Goal: Information Seeking & Learning: Check status

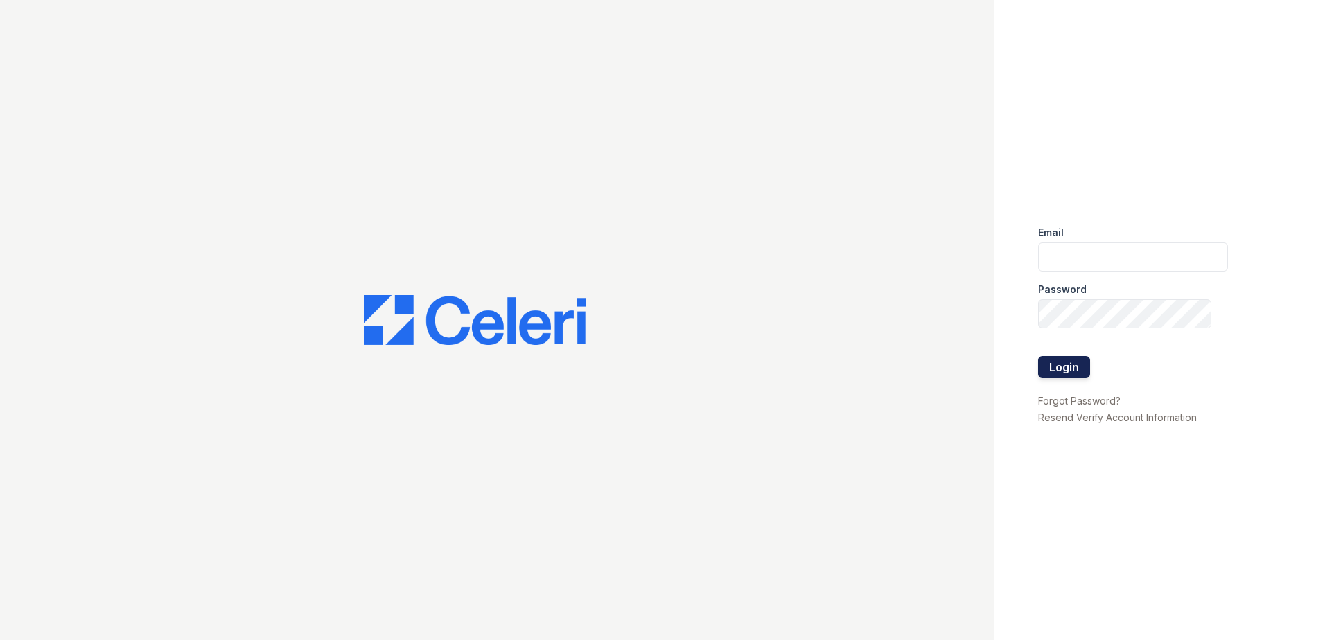
type input "[EMAIL_ADDRESS][DOMAIN_NAME]"
click at [1079, 367] on button "Login" at bounding box center [1064, 367] width 52 height 22
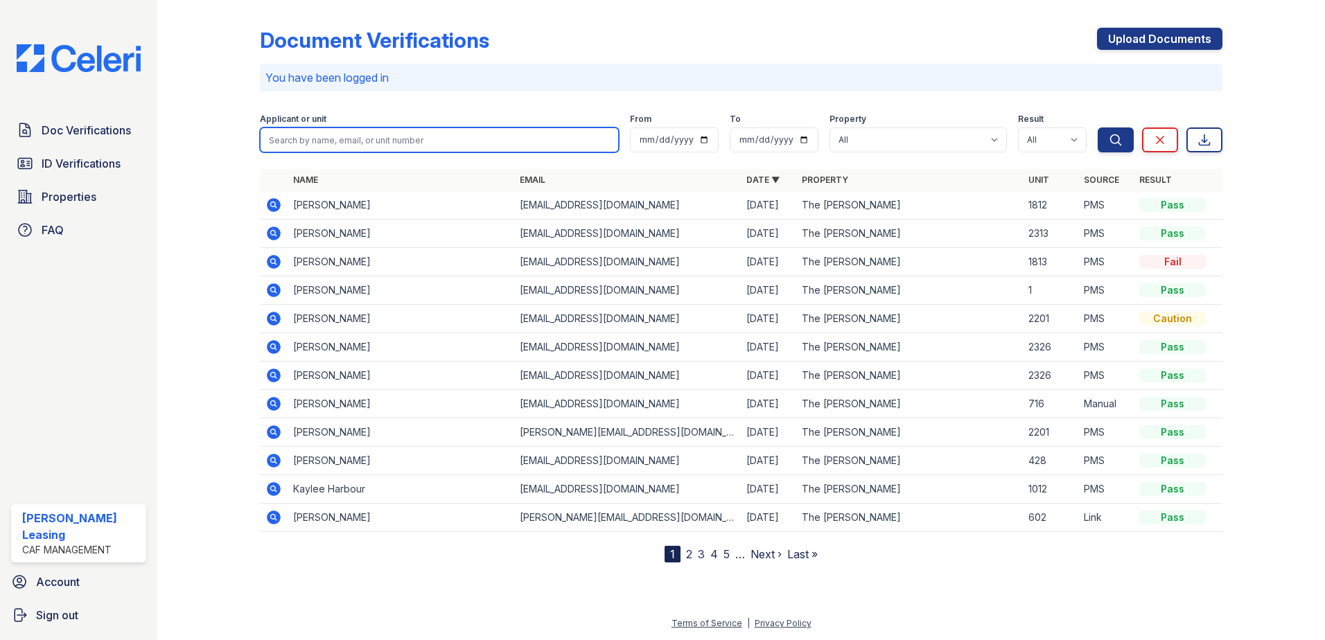
click at [393, 142] on input "search" at bounding box center [439, 139] width 359 height 25
type input "darwin"
click at [1097, 127] on button "Search" at bounding box center [1115, 139] width 36 height 25
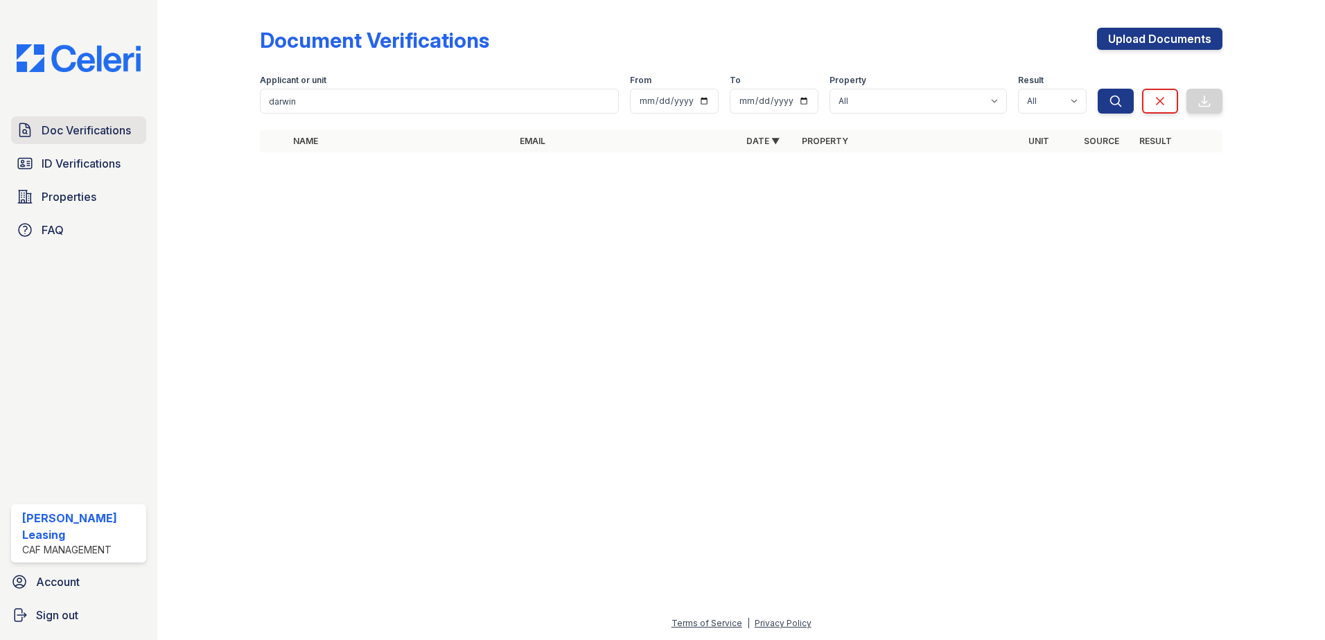
click at [78, 127] on span "Doc Verifications" at bounding box center [86, 130] width 89 height 17
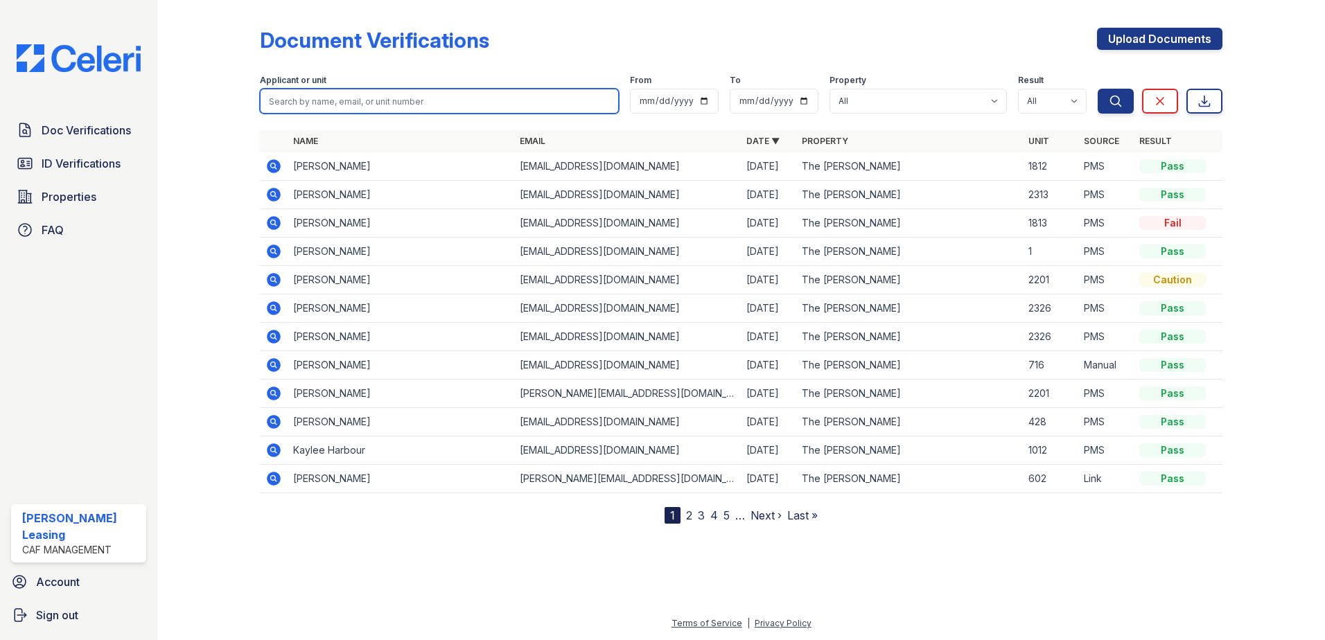
click at [321, 104] on input "search" at bounding box center [439, 101] width 359 height 25
type input "darwin"
click at [1097, 89] on button "Search" at bounding box center [1115, 101] width 36 height 25
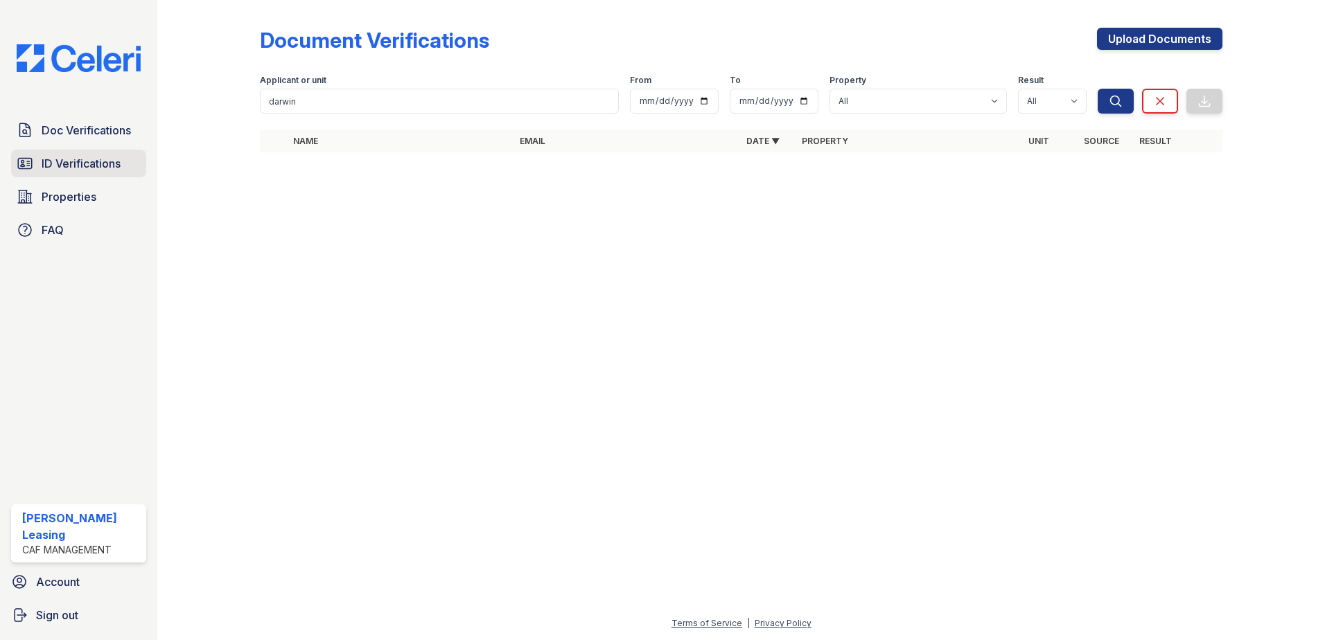
click at [92, 155] on span "ID Verifications" at bounding box center [81, 163] width 79 height 17
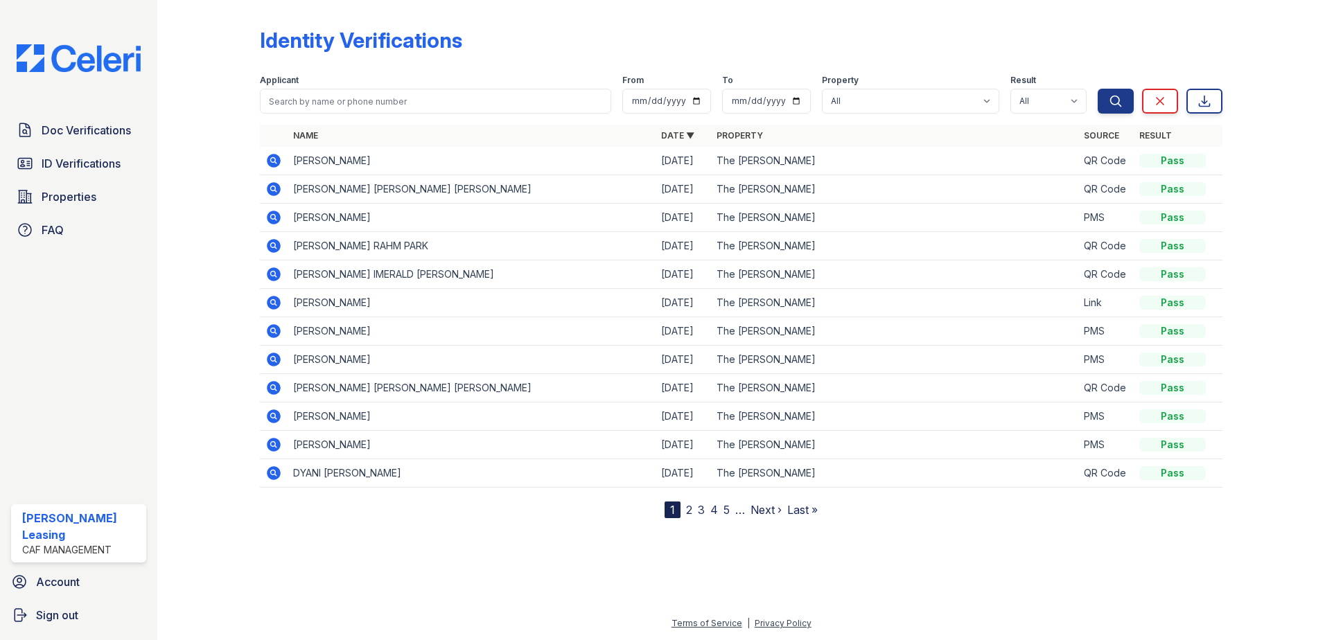
click at [368, 114] on form "Applicant From To Property All The [PERSON_NAME] Result All Pass Fail Caution R…" at bounding box center [741, 91] width 962 height 55
click at [368, 110] on input "search" at bounding box center [435, 101] width 351 height 25
type input "darwin"
click at [1097, 89] on button "Search" at bounding box center [1115, 101] width 36 height 25
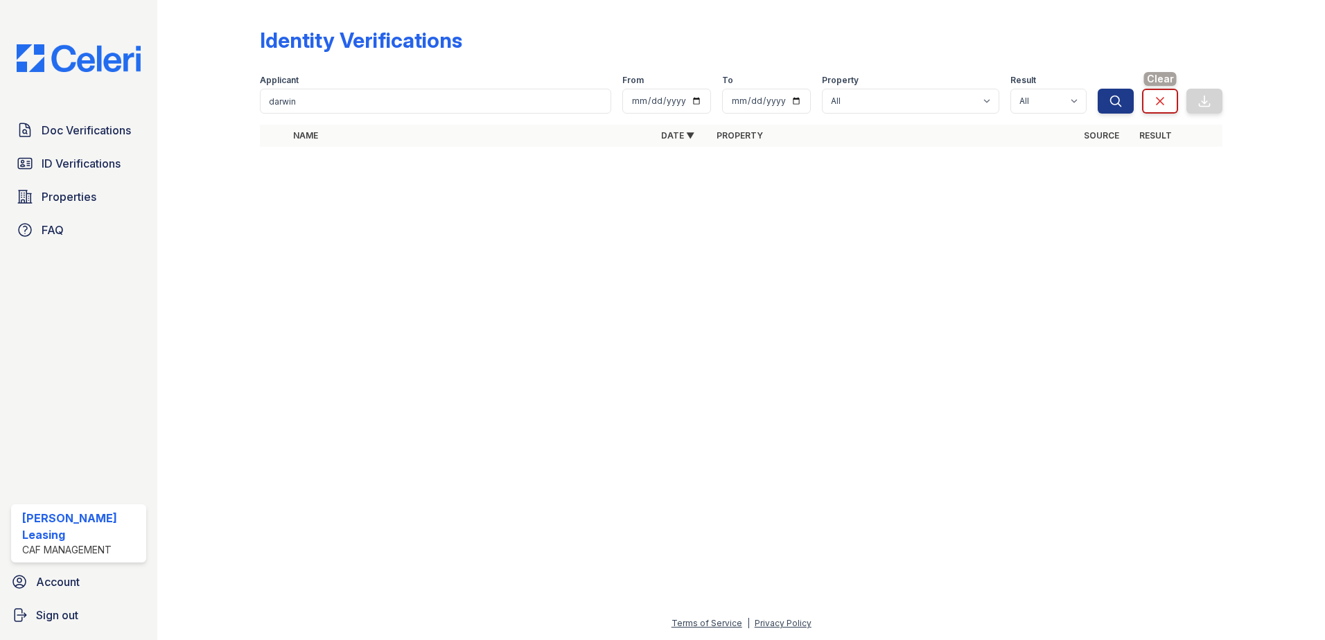
click at [1167, 98] on icon at bounding box center [1160, 101] width 14 height 14
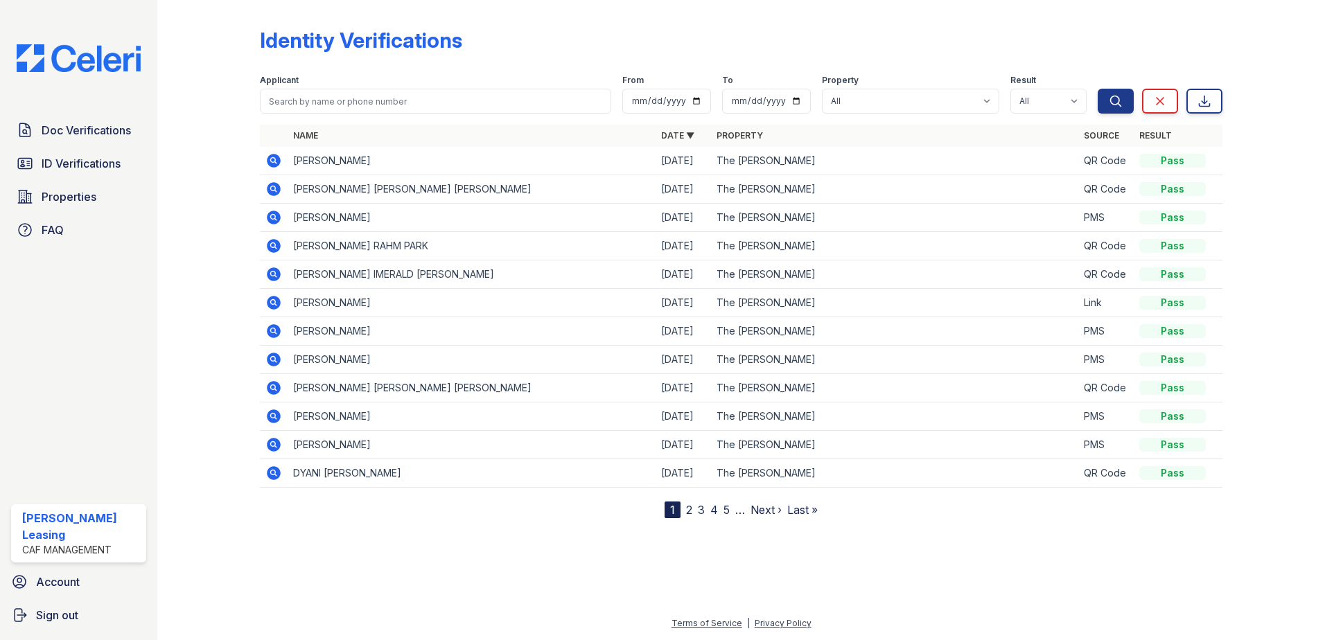
click at [1178, 76] on div "Search Clear Export" at bounding box center [1159, 91] width 125 height 44
